Goal: Find specific page/section: Find specific page/section

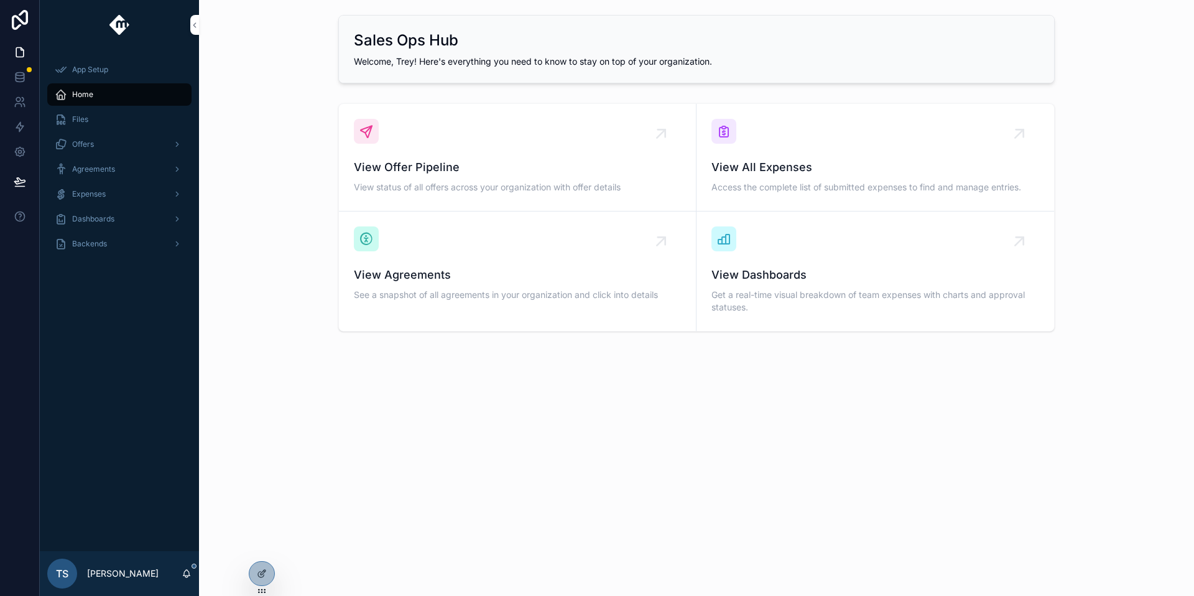
click at [145, 251] on div "Backends" at bounding box center [119, 244] width 129 height 20
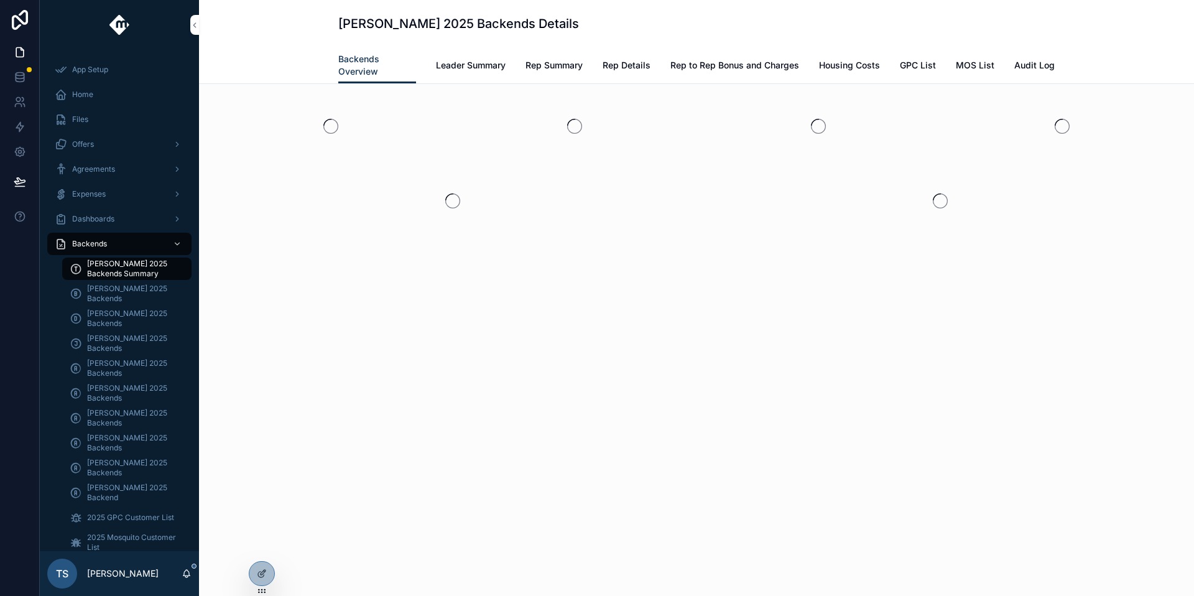
click at [552, 75] on link "Rep Summary" at bounding box center [553, 66] width 57 height 25
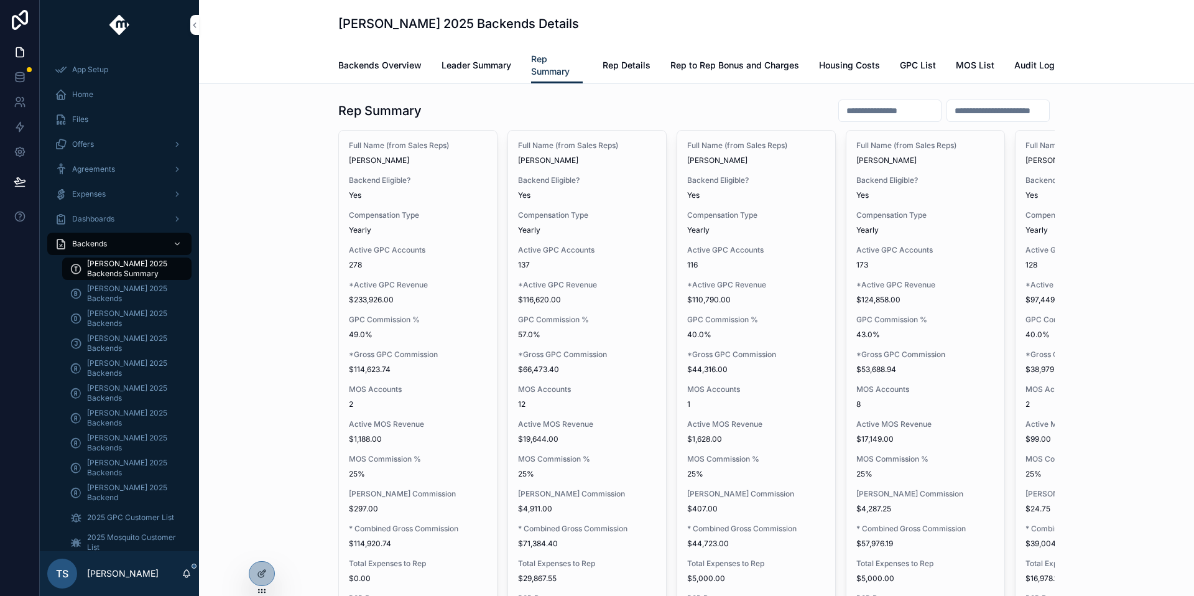
click at [861, 108] on input "scrollable content" at bounding box center [890, 110] width 102 height 17
type input "**********"
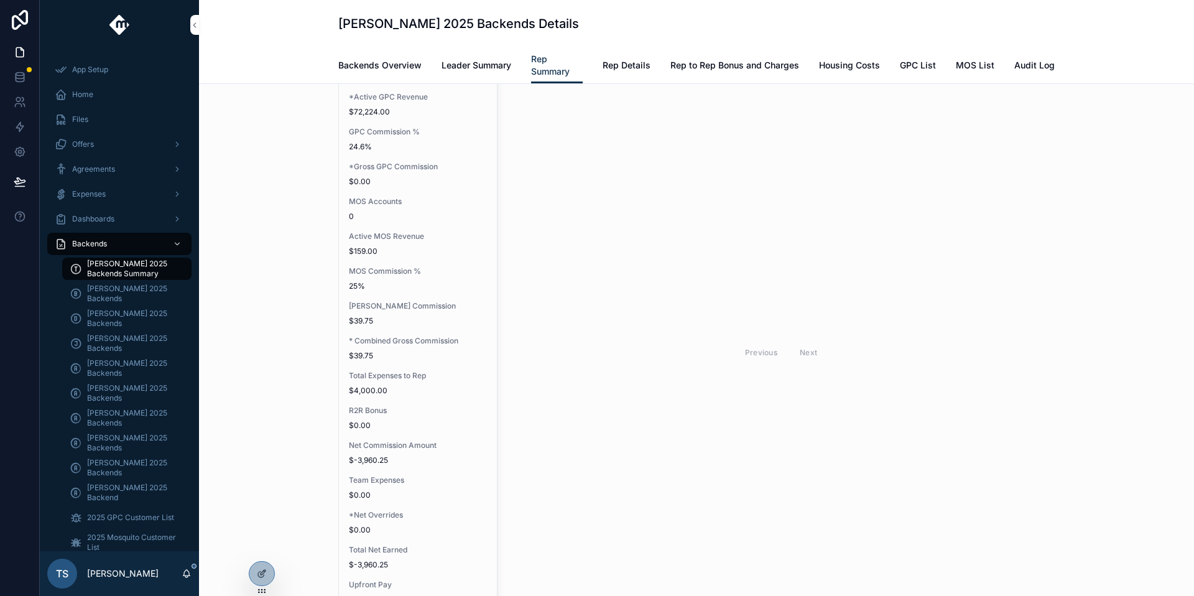
scroll to position [180, 0]
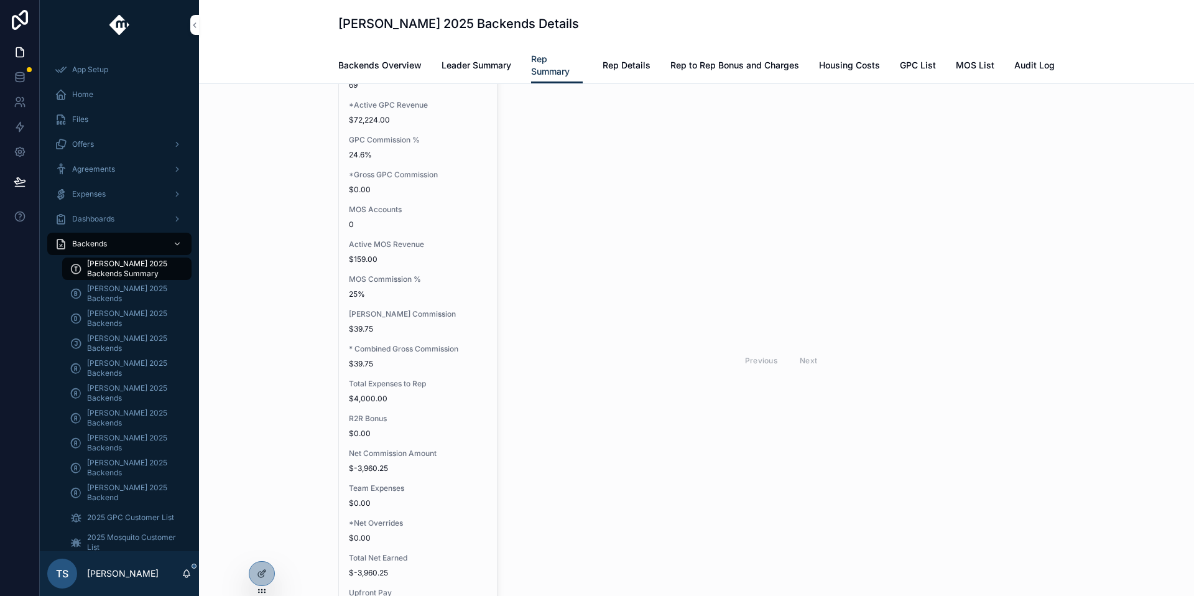
click at [411, 162] on div "Full Name (from Sales Reps) Jaren Gordon Backend Eligible? Yes Compensation Typ…" at bounding box center [418, 356] width 158 height 811
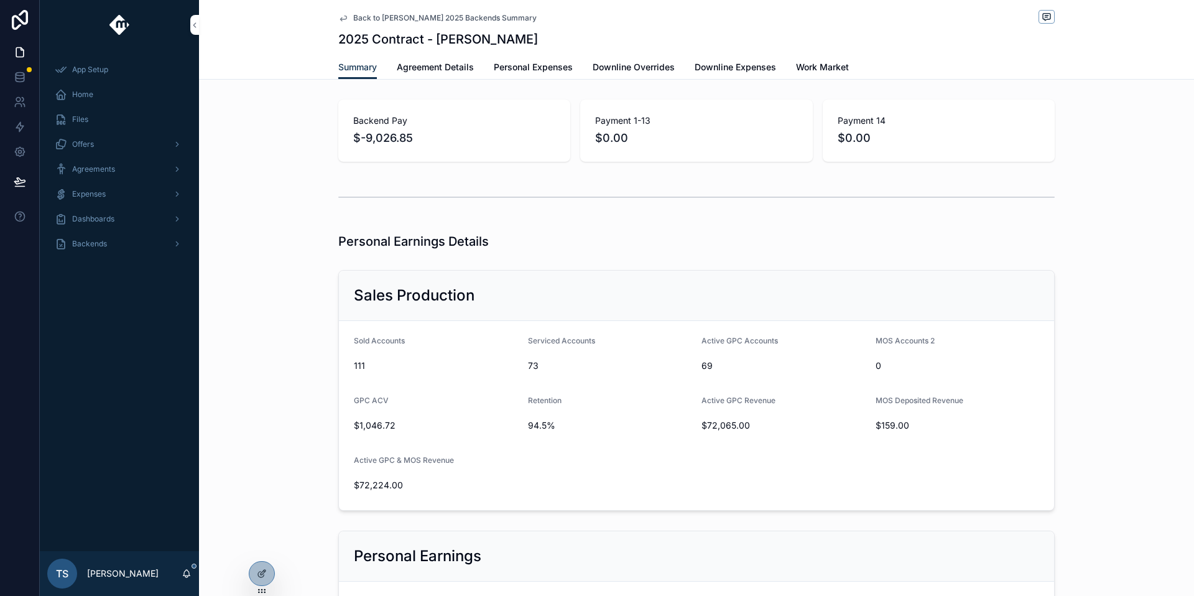
click at [260, 583] on div at bounding box center [261, 573] width 25 height 24
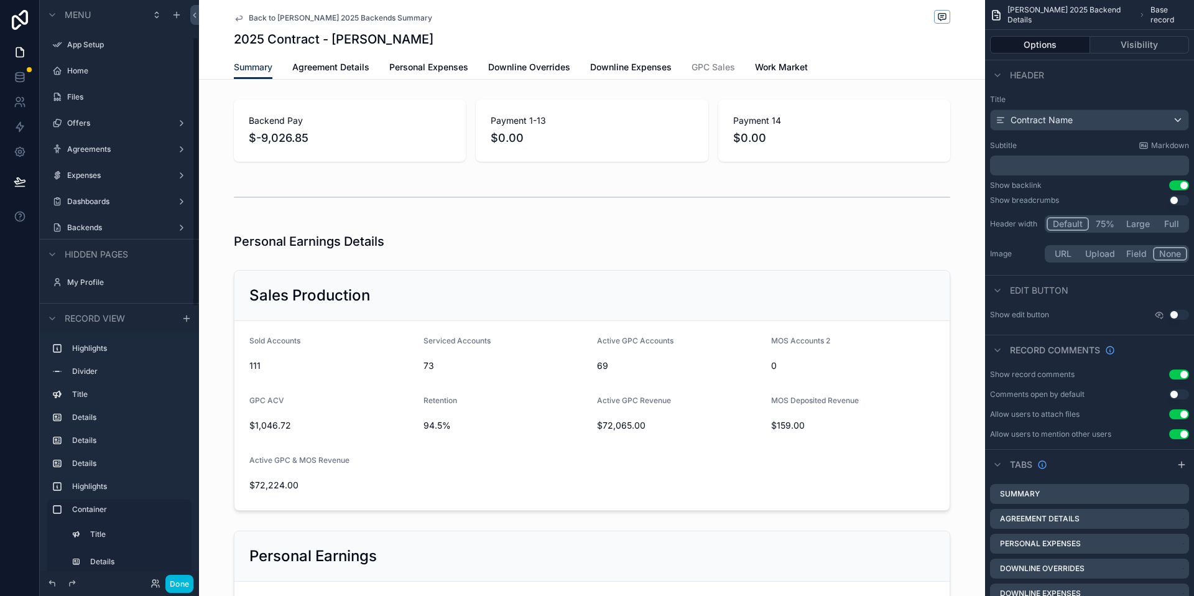
scroll to position [79, 0]
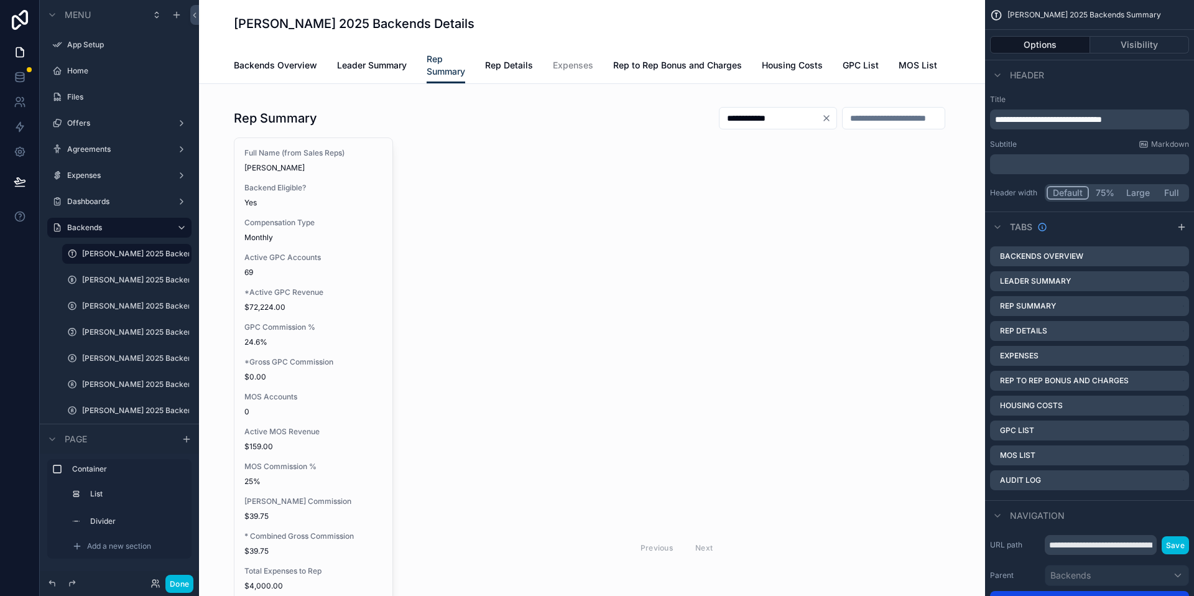
click at [352, 263] on div "scrollable content" at bounding box center [592, 556] width 766 height 924
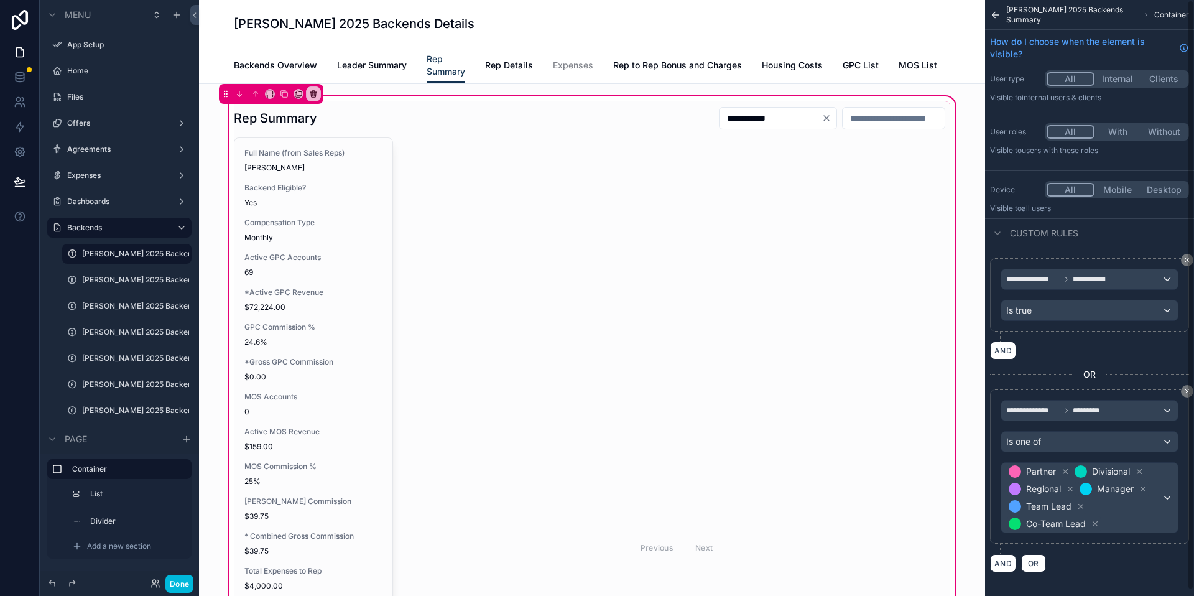
click at [294, 333] on div "scrollable content" at bounding box center [591, 531] width 731 height 861
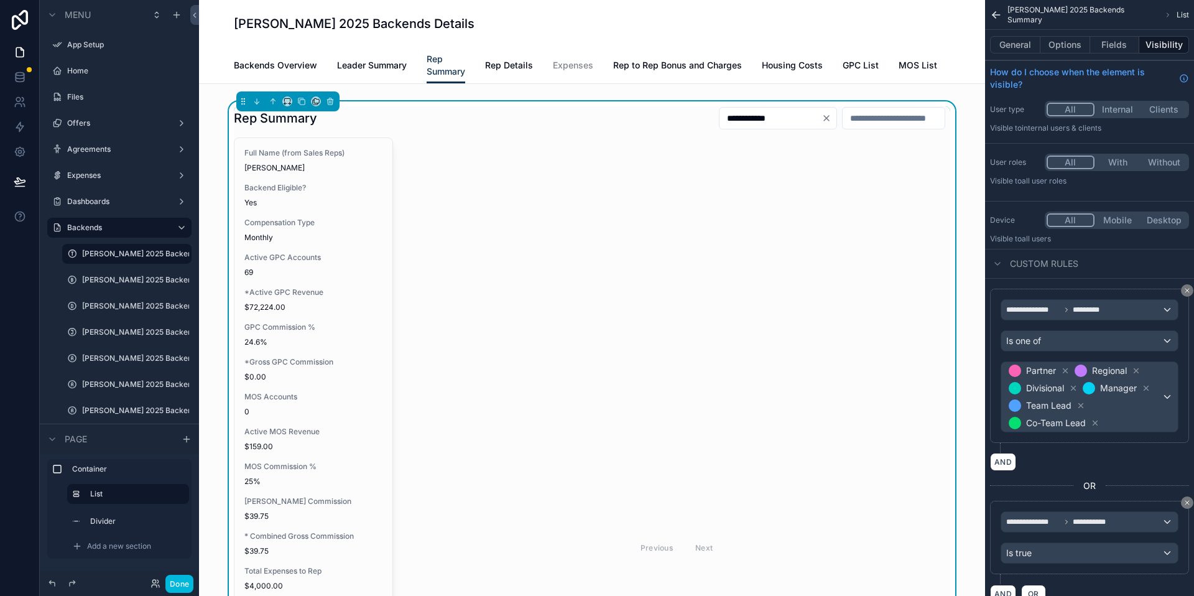
click at [1119, 51] on button "Fields" at bounding box center [1115, 44] width 50 height 17
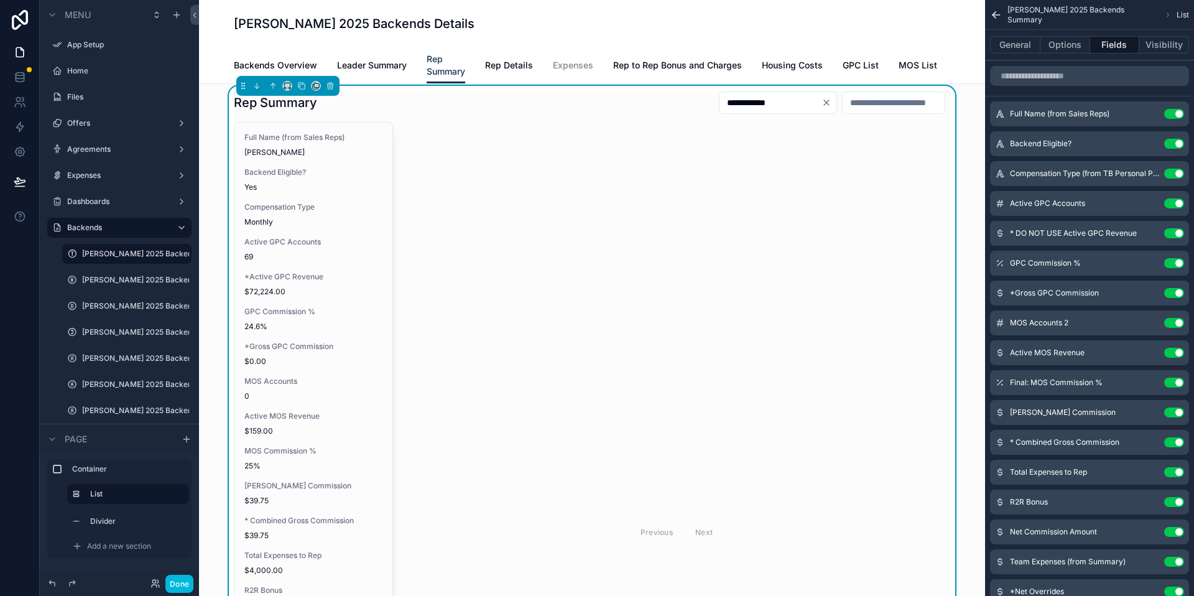
scroll to position [24, 0]
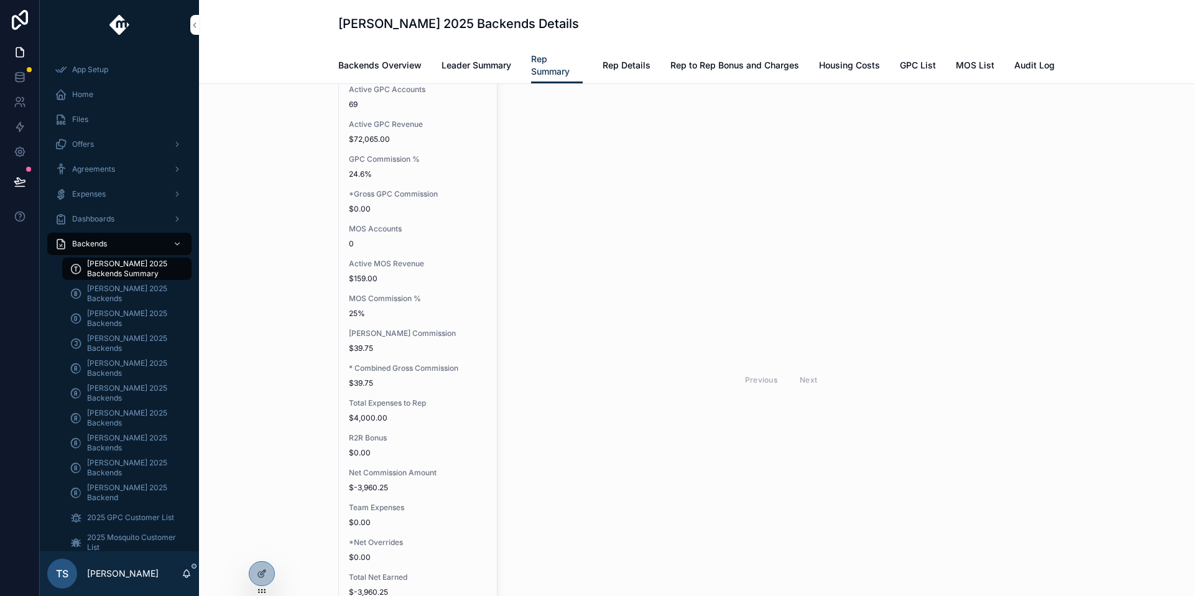
scroll to position [144, 0]
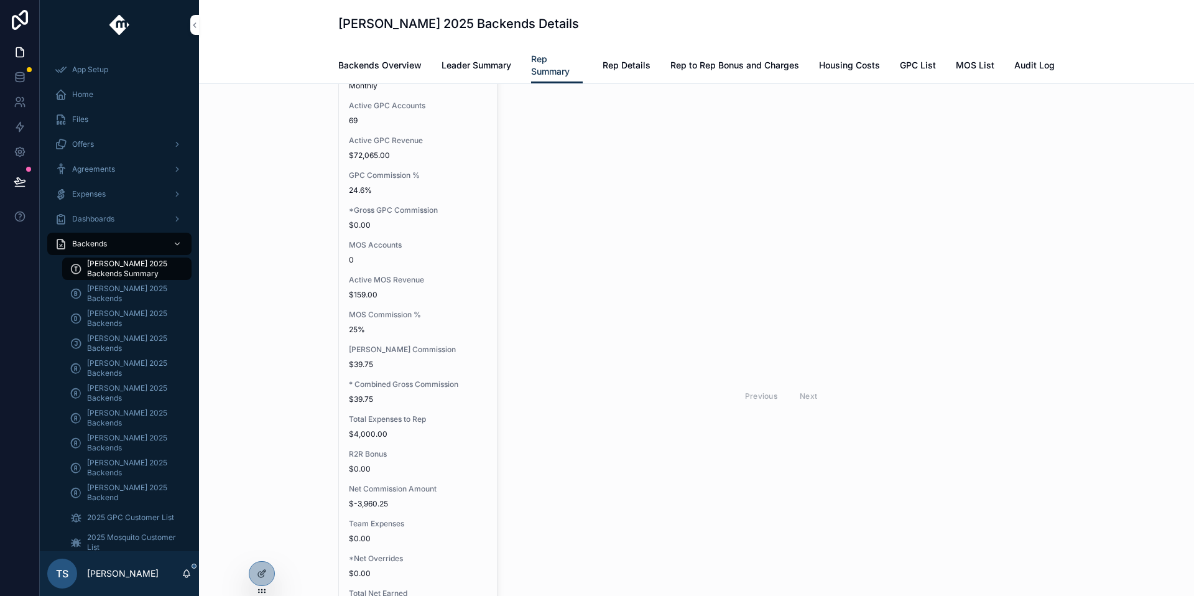
click at [249, 570] on div at bounding box center [261, 573] width 25 height 24
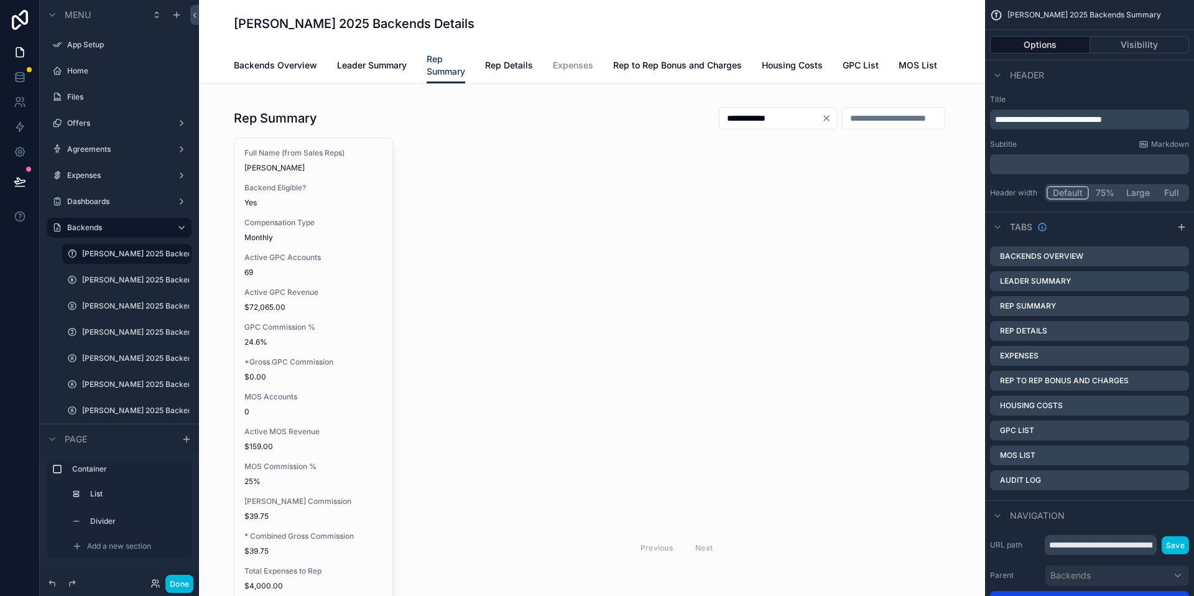
scroll to position [7, 0]
